Goal: Check status: Check status

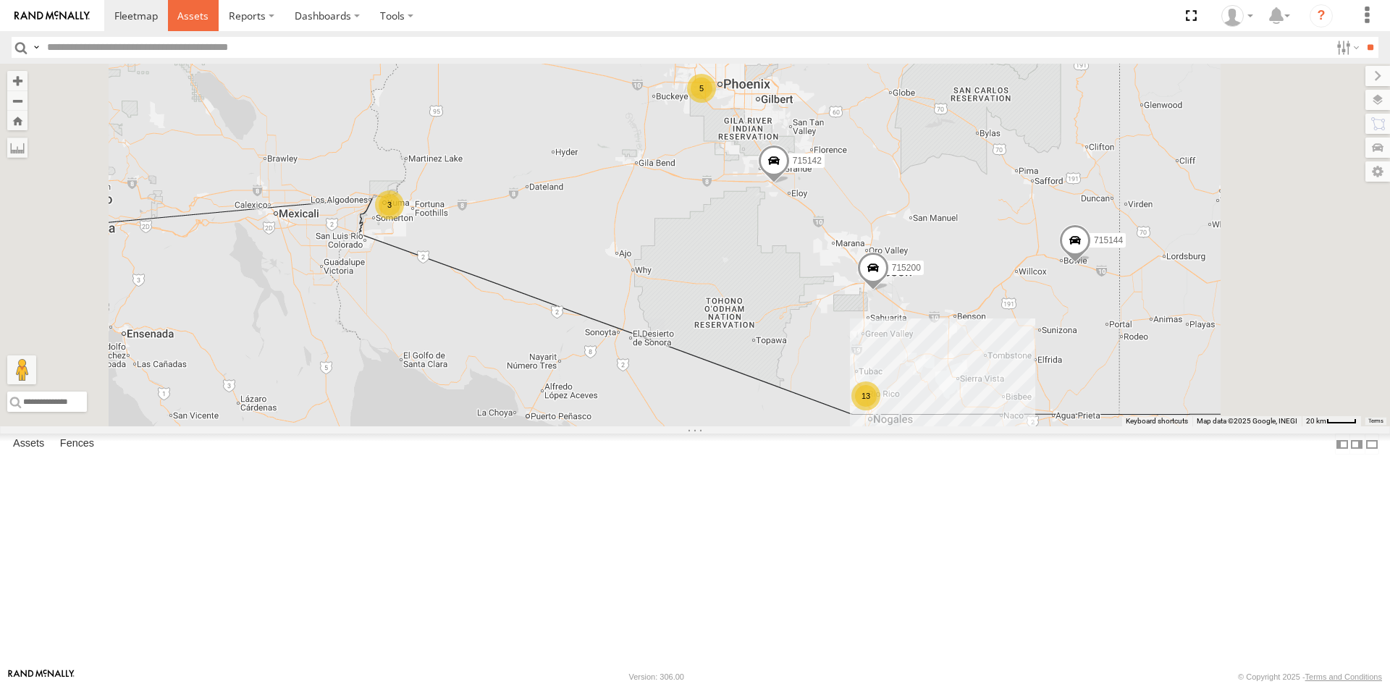
click at [206, 14] on span at bounding box center [192, 16] width 31 height 14
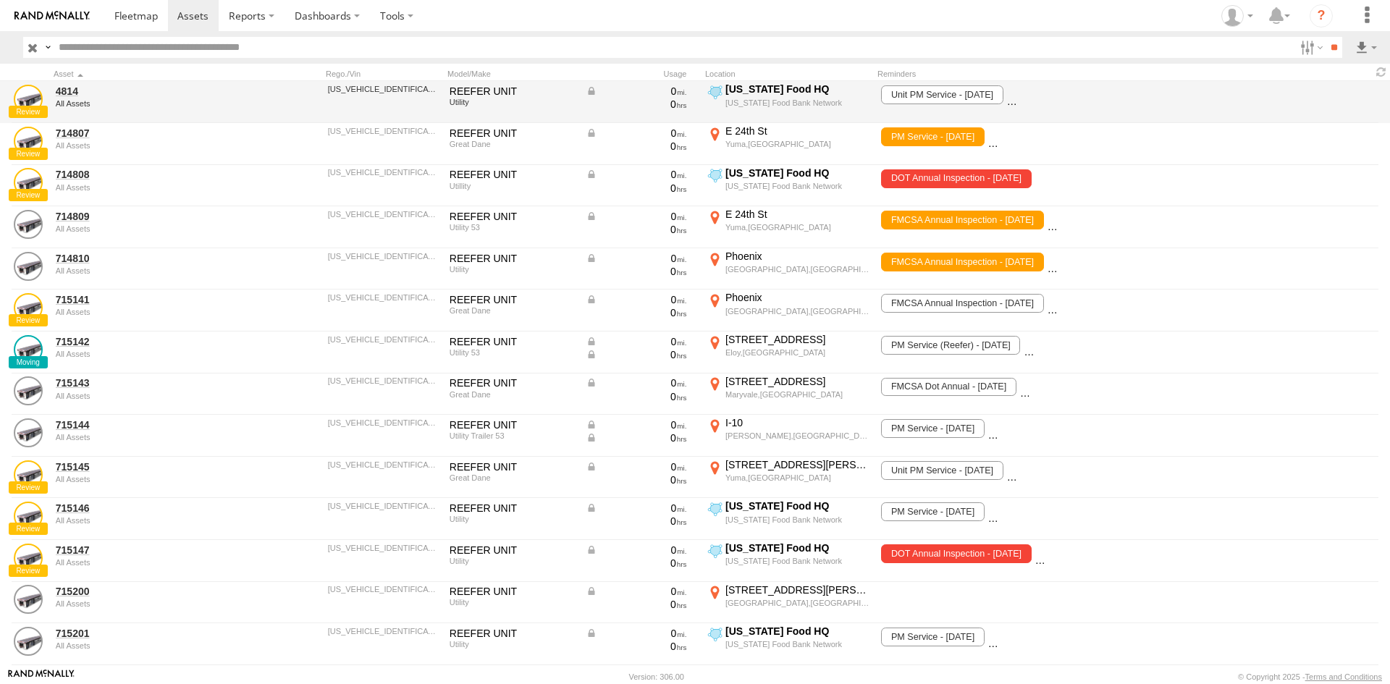
click at [72, 101] on div "All Assets" at bounding box center [155, 103] width 198 height 9
click at [73, 100] on div "All Assets" at bounding box center [155, 103] width 198 height 9
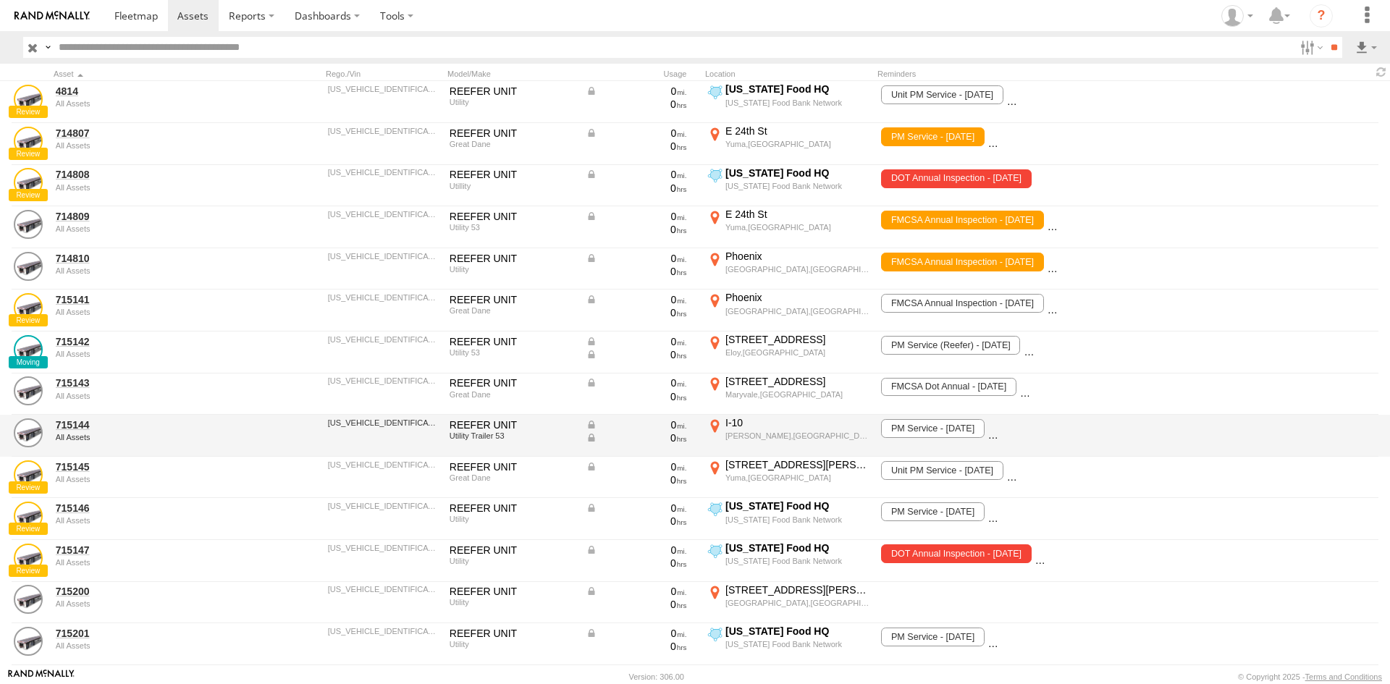
click at [1254, 457] on div "715145 All Assets 1GRAA0621CB703910 REEFER UNIT Great Dane 0 0 2351 S Engler Av…" at bounding box center [695, 478] width 1390 height 42
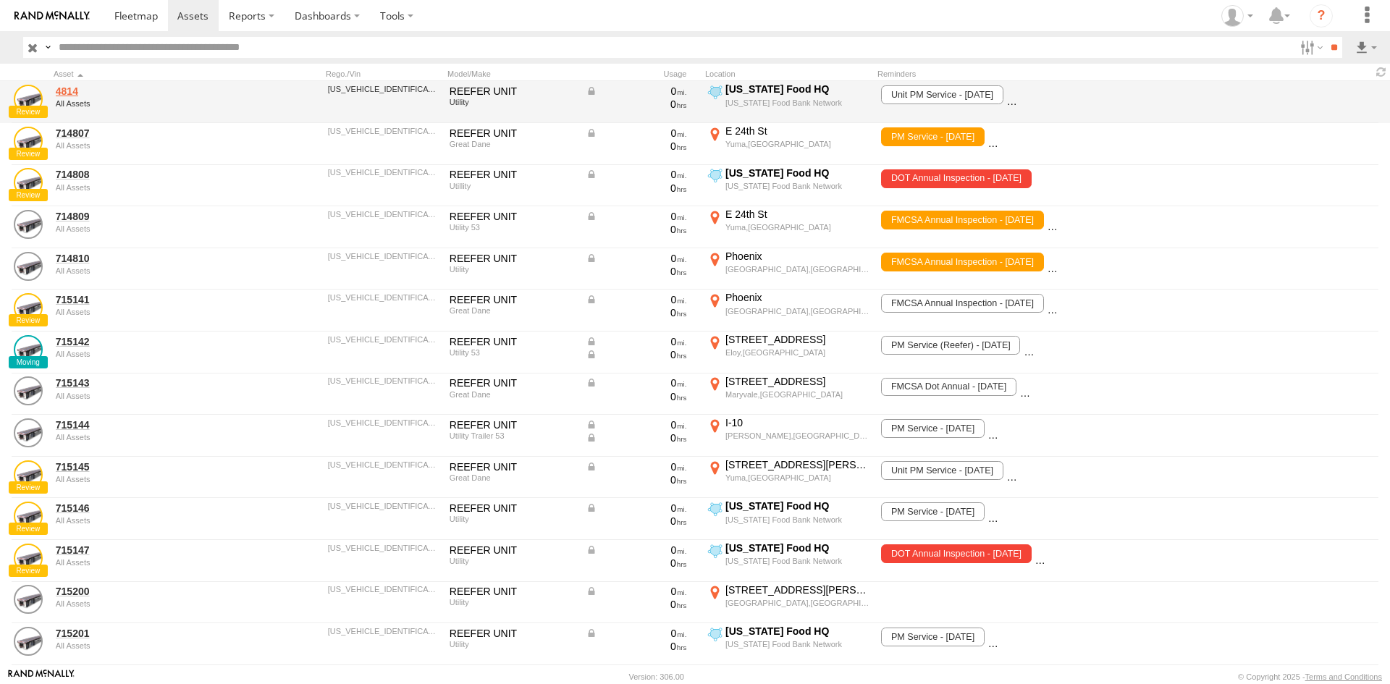
click at [75, 89] on link "4814" at bounding box center [155, 91] width 198 height 13
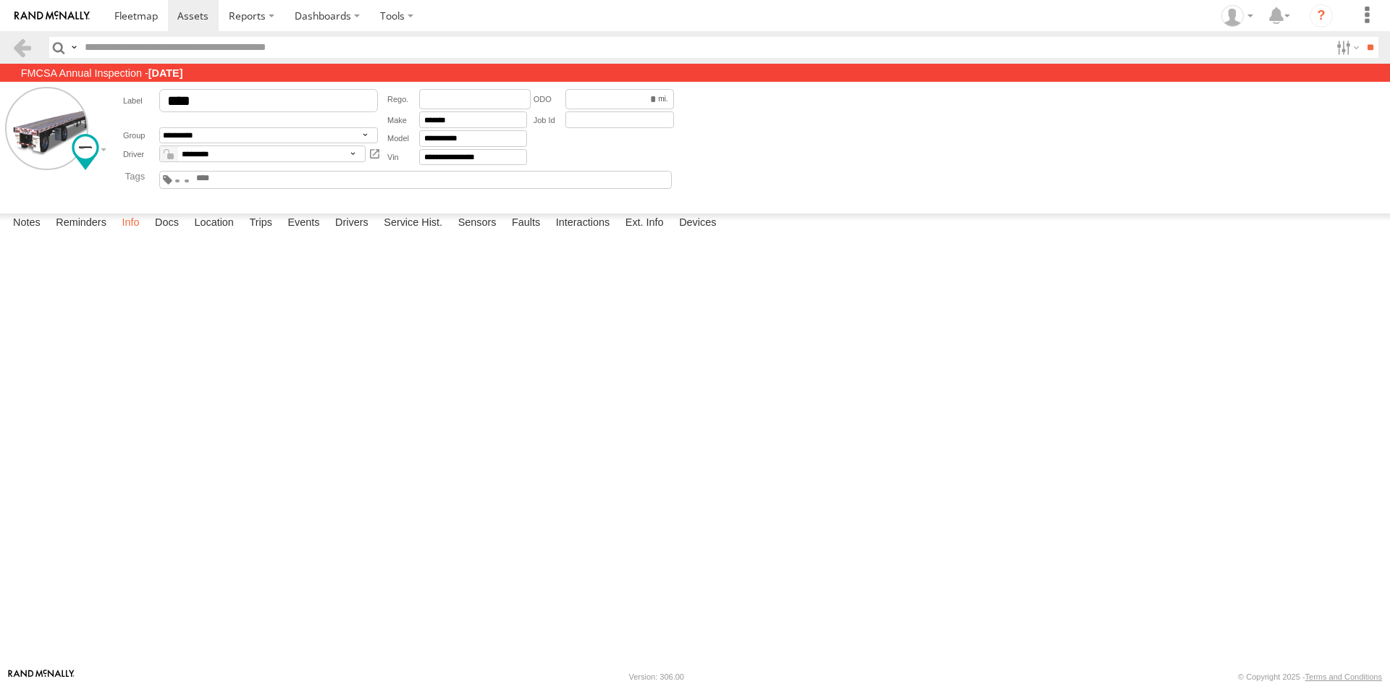
click at [130, 234] on label "Info" at bounding box center [130, 224] width 32 height 20
click at [84, 234] on label "Reminders" at bounding box center [80, 224] width 65 height 20
click at [0, 0] on div at bounding box center [0, 0] width 0 height 0
click at [0, 0] on label at bounding box center [0, 0] width 0 height 0
click at [0, 0] on button "Complete" at bounding box center [0, 0] width 0 height 0
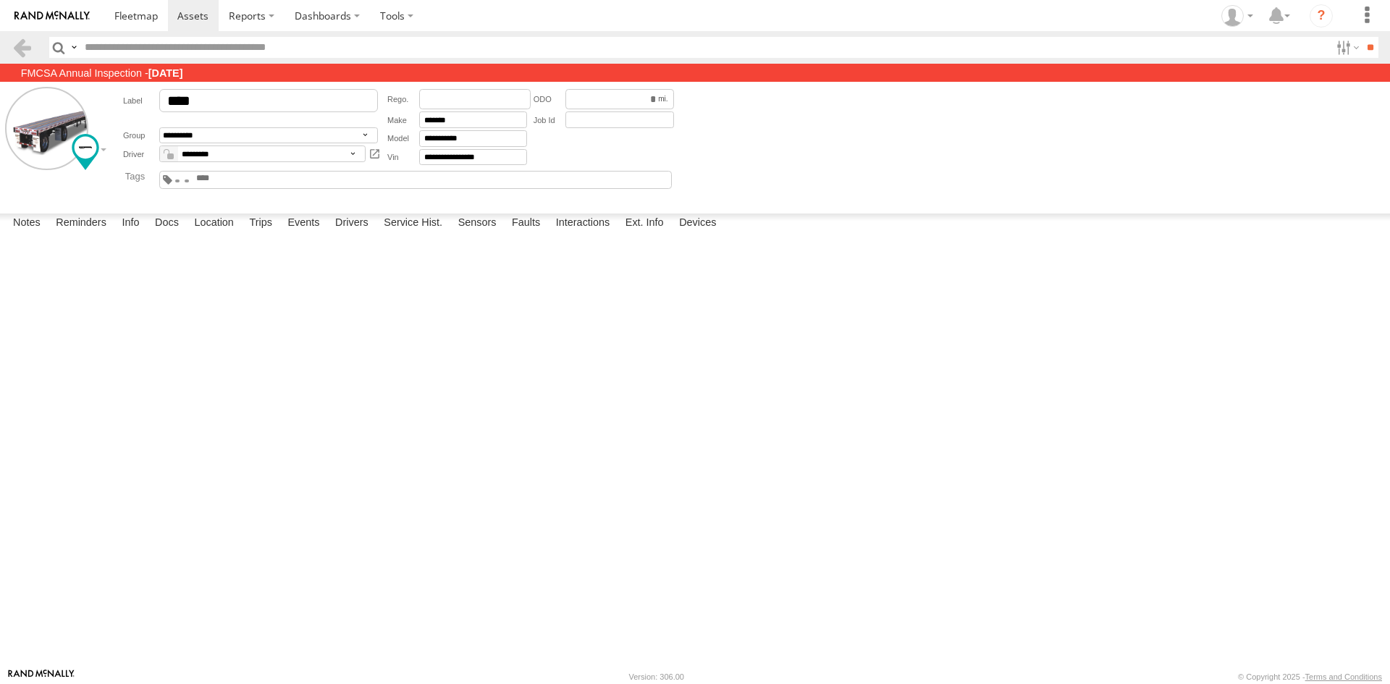
click at [0, 0] on div "Date/Time Unit PM Service [DATE] [DATE] [DATE] [PERSON_NAME] Complete" at bounding box center [0, 0] width 0 height 0
click at [0, 0] on div at bounding box center [0, 0] width 0 height 0
click at [0, 0] on button "Proceed" at bounding box center [0, 0] width 0 height 0
click at [0, 0] on div at bounding box center [0, 0] width 0 height 0
click at [0, 0] on button "Proceed" at bounding box center [0, 0] width 0 height 0
